Goal: Find specific page/section

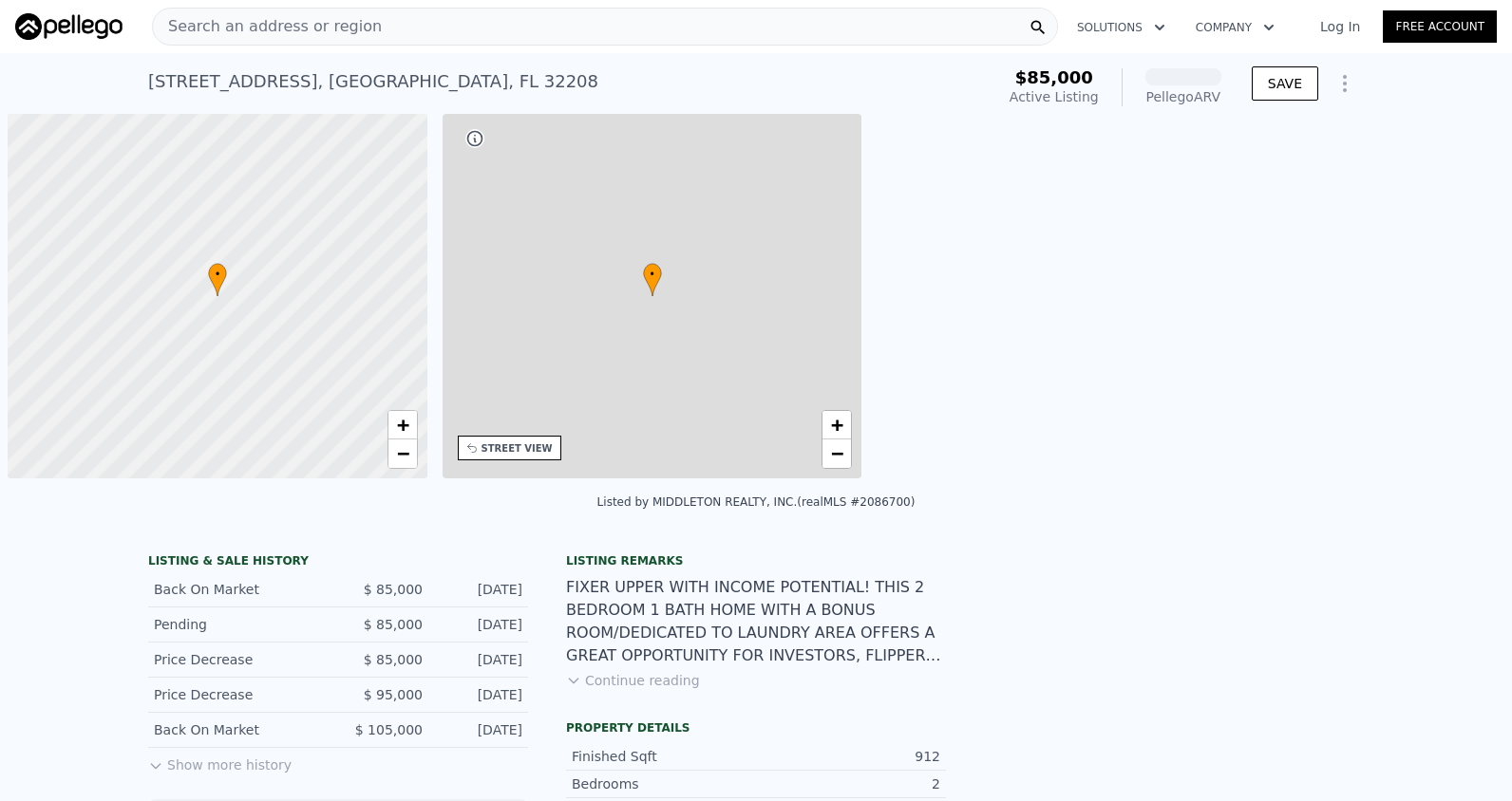
scroll to position [0, 8]
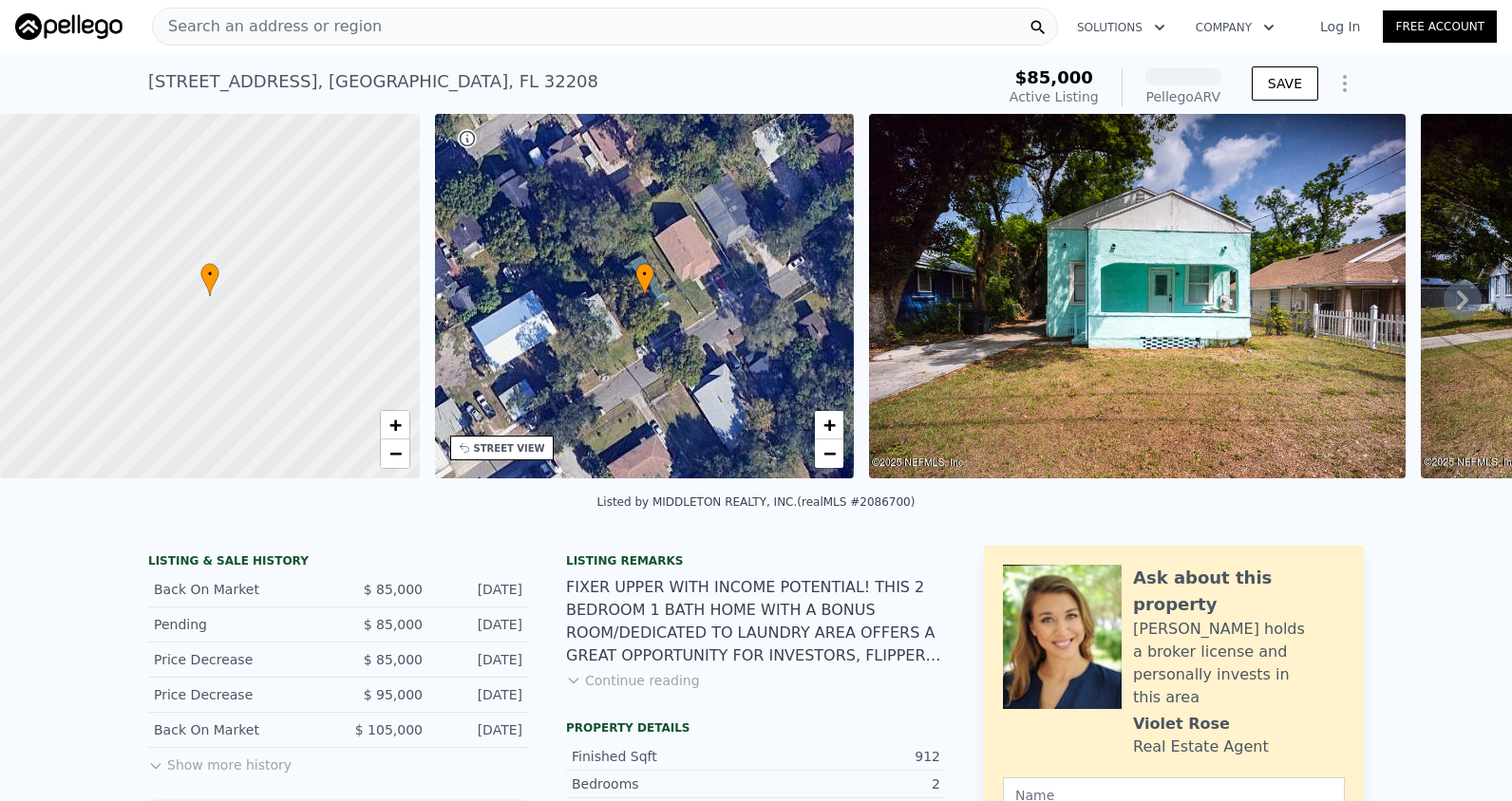
click at [320, 12] on div "Search an address or region" at bounding box center [267, 27] width 229 height 36
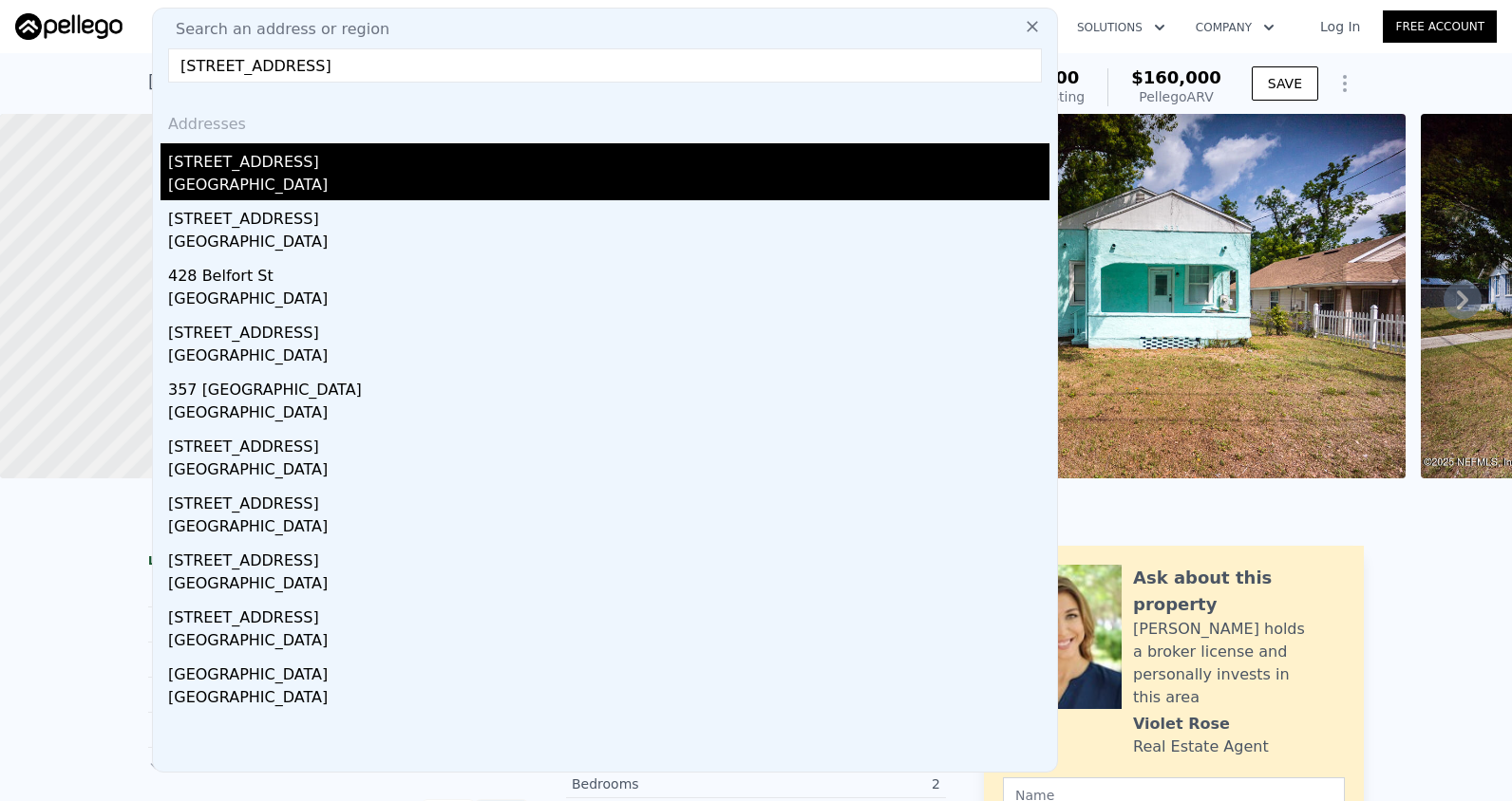
type input "[STREET_ADDRESS]"
click at [271, 167] on div "[STREET_ADDRESS]" at bounding box center [608, 158] width 882 height 31
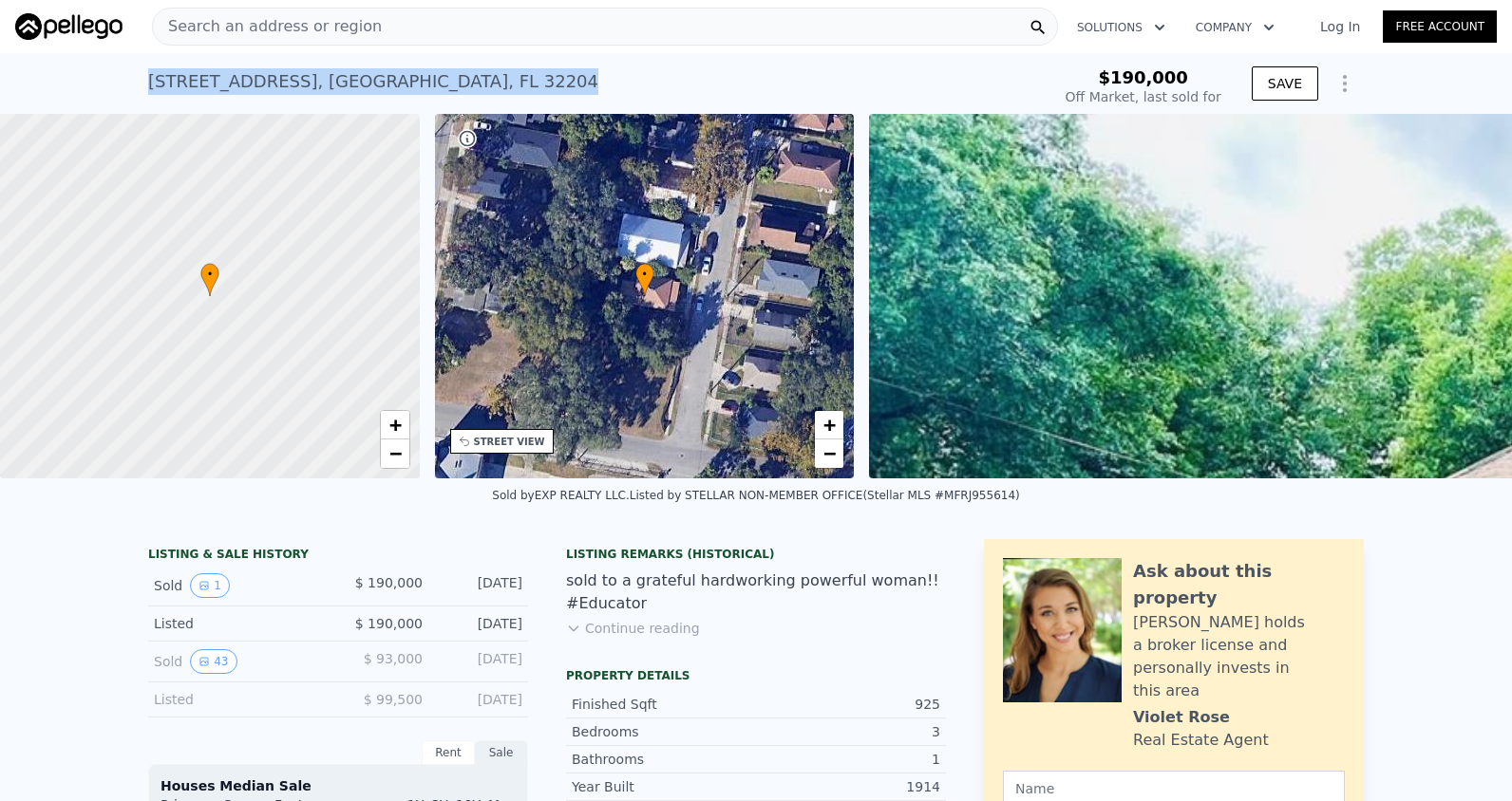
drag, startPoint x: 518, startPoint y: 80, endPoint x: 86, endPoint y: 88, distance: 432.1
click at [86, 88] on div "[STREET_ADDRESS] Sold [DATE] for $190k $190,000 Off Market, last sold for SAVE" at bounding box center [756, 84] width 1512 height 61
drag, startPoint x: 86, startPoint y: 88, endPoint x: 347, endPoint y: 85, distance: 261.0
copy div "[STREET_ADDRESS]"
type input "$ 195,000"
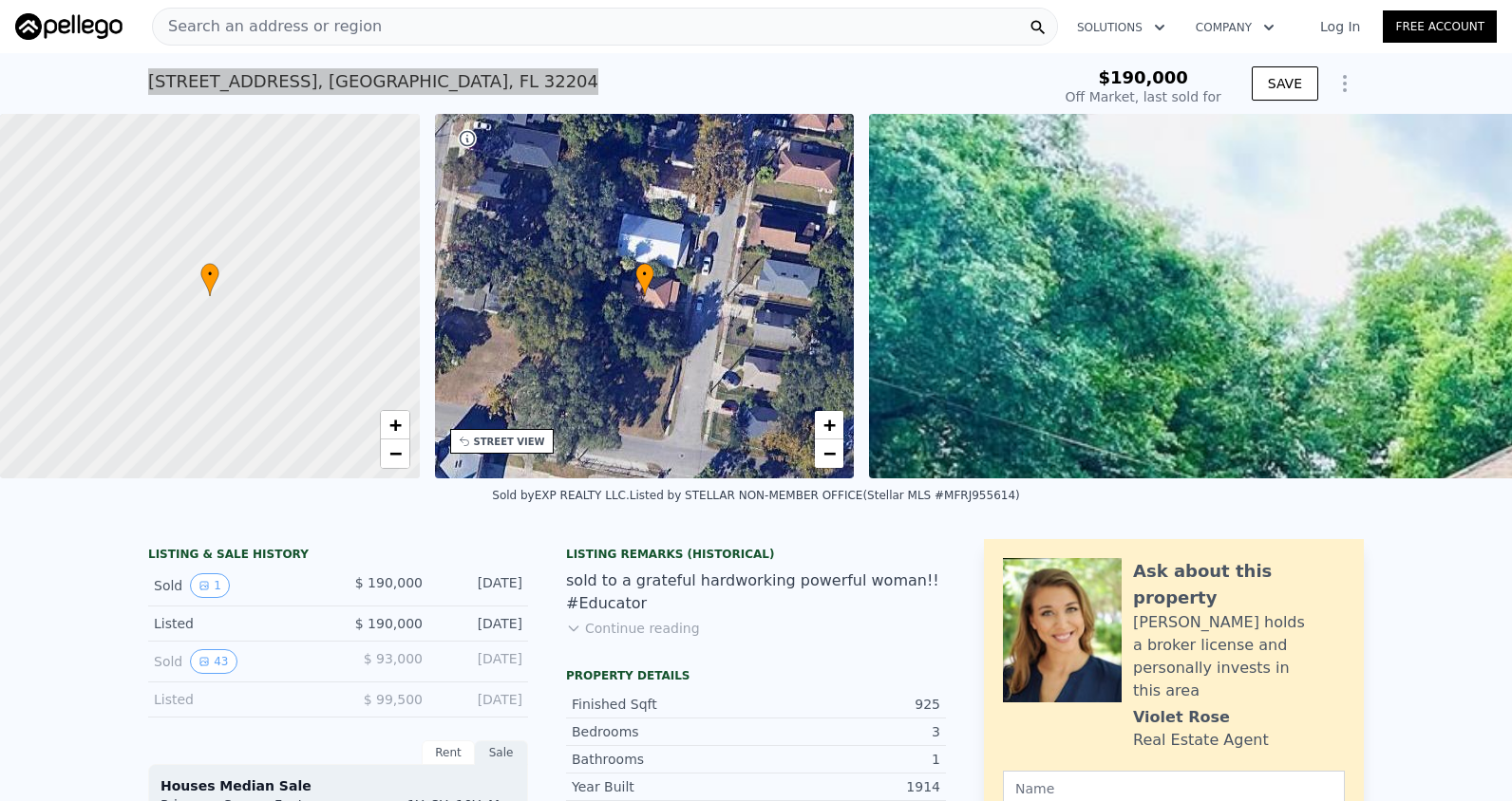
type input "-$ 18,051"
